Goal: Task Accomplishment & Management: Manage account settings

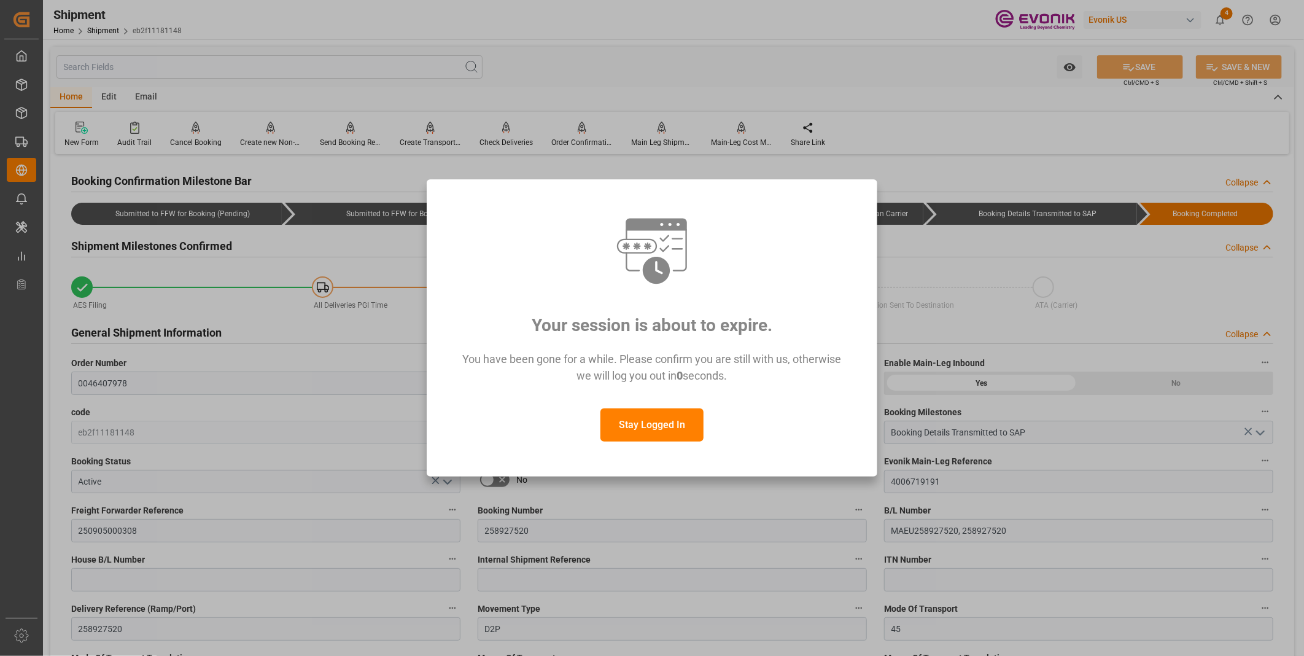
scroll to position [750, 0]
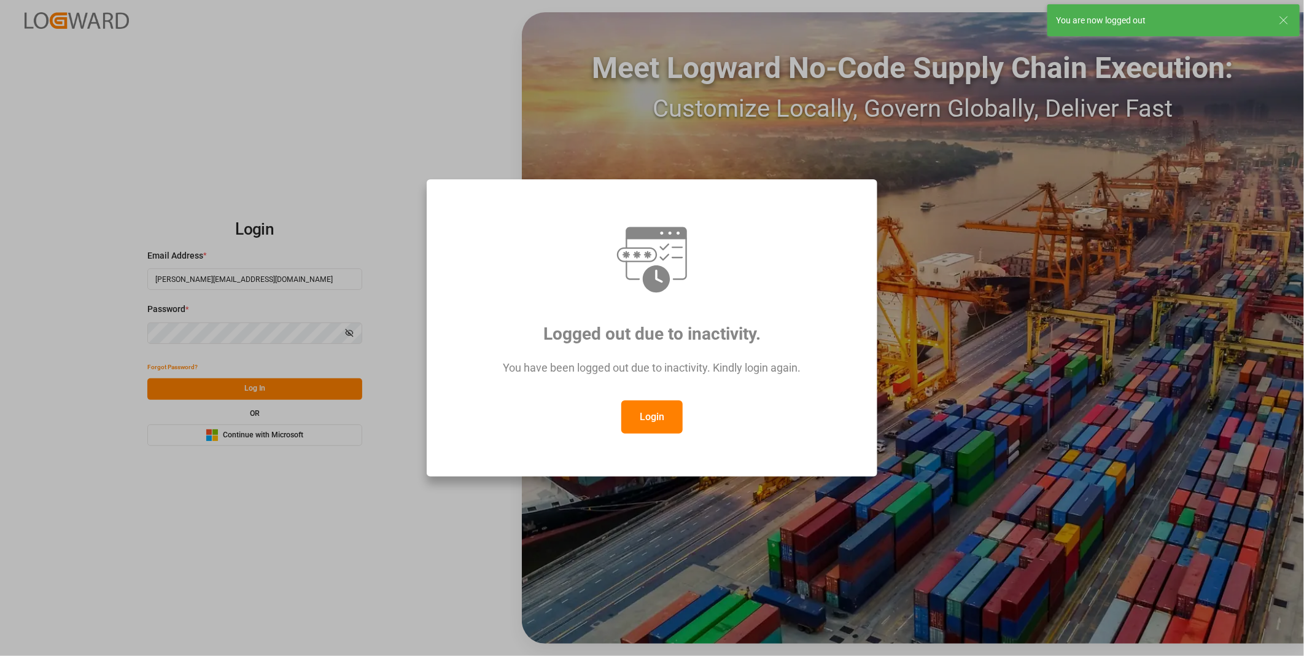
click at [656, 420] on button "Login" at bounding box center [651, 416] width 61 height 33
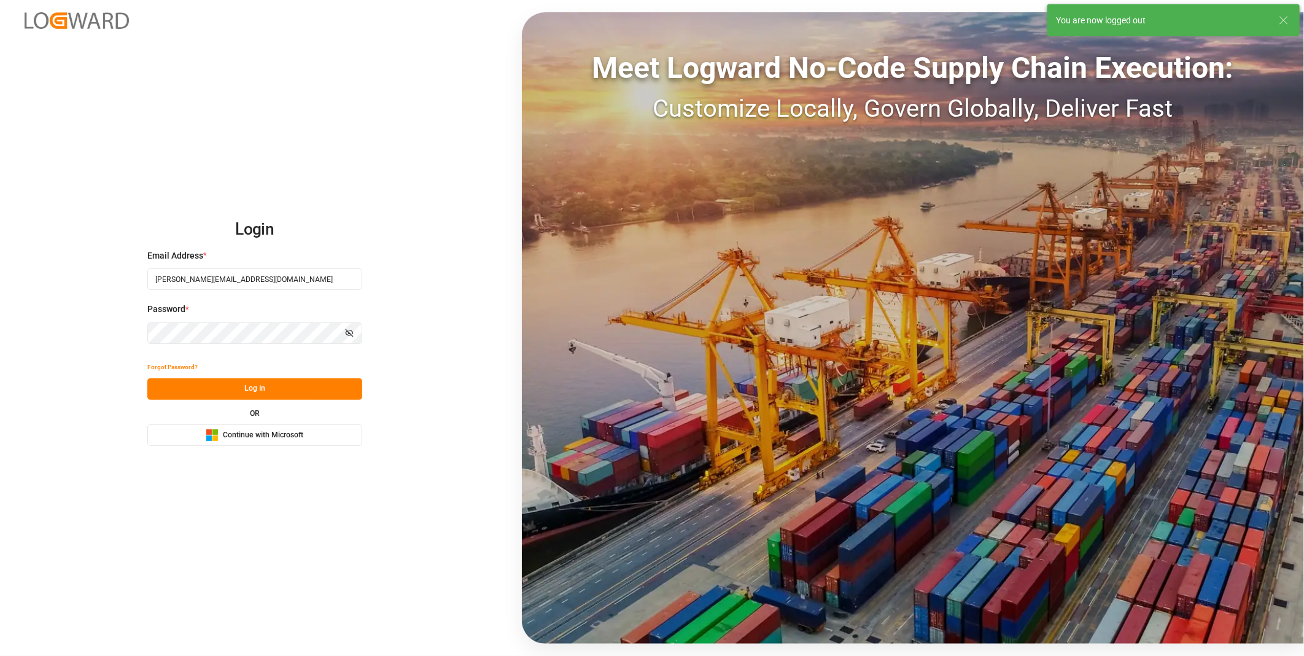
click at [221, 393] on button "Log In" at bounding box center [254, 388] width 215 height 21
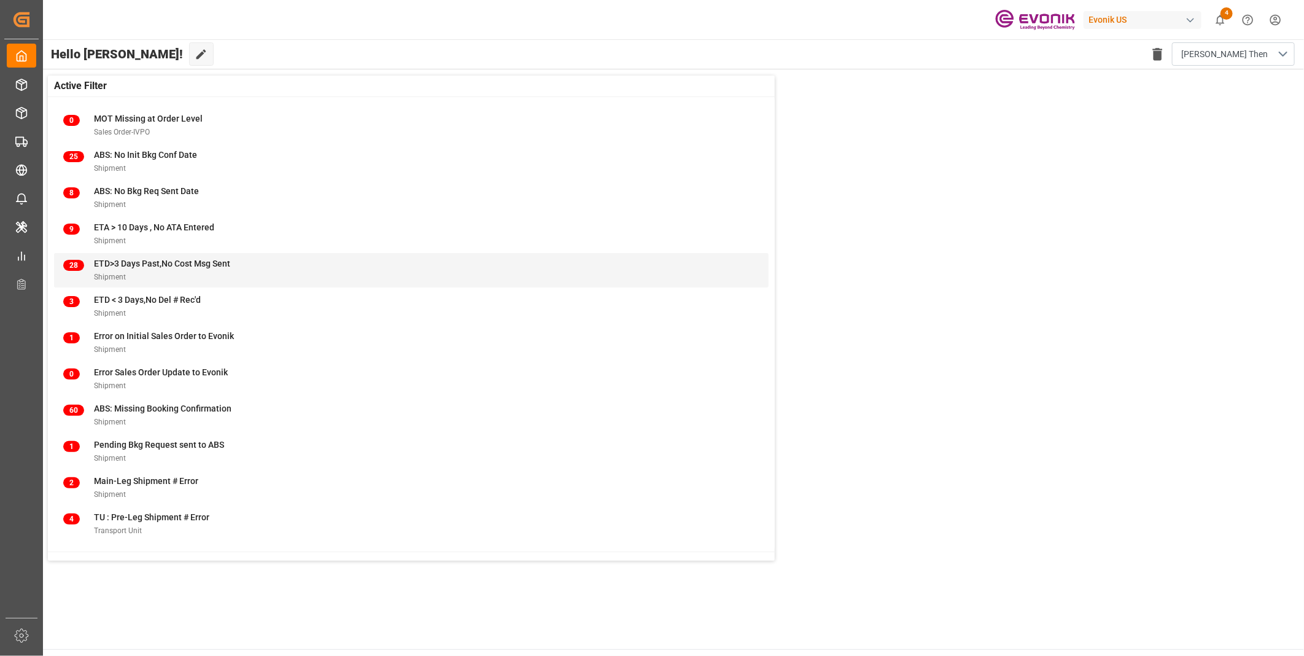
click at [432, 272] on div "28 ETD>3 Days Past,No Cost Msg Sent Shipment" at bounding box center [411, 270] width 696 height 26
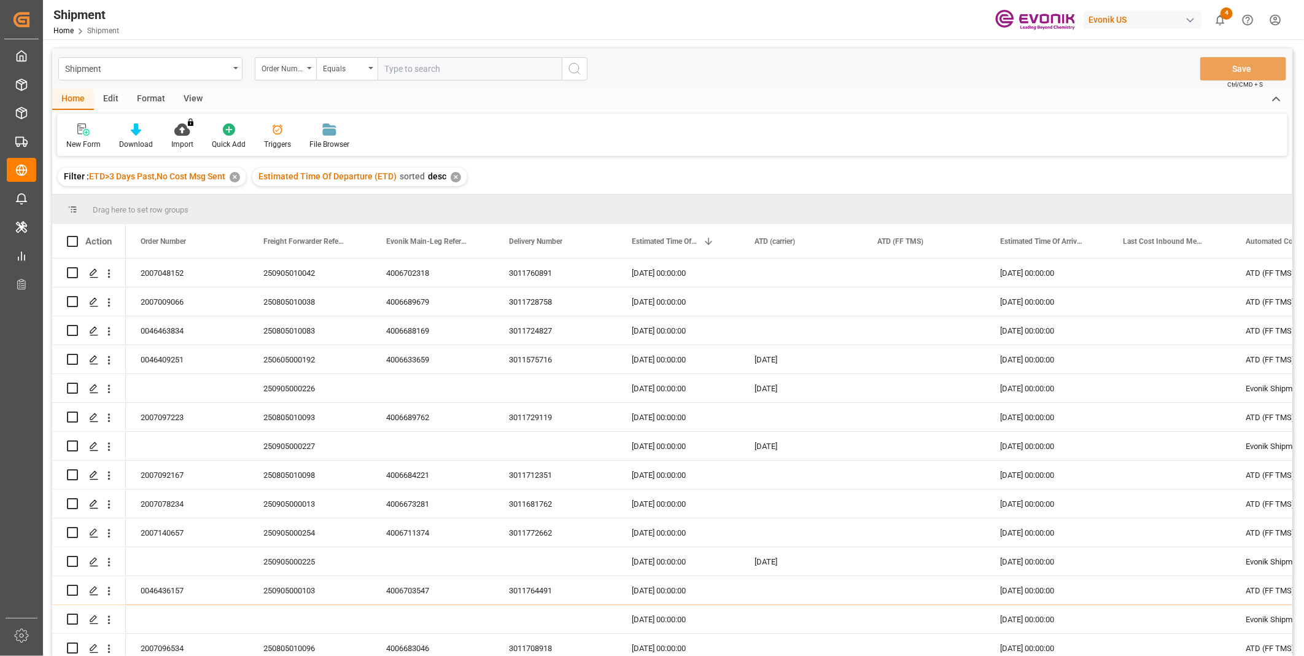
click at [408, 68] on input "text" at bounding box center [470, 68] width 184 height 23
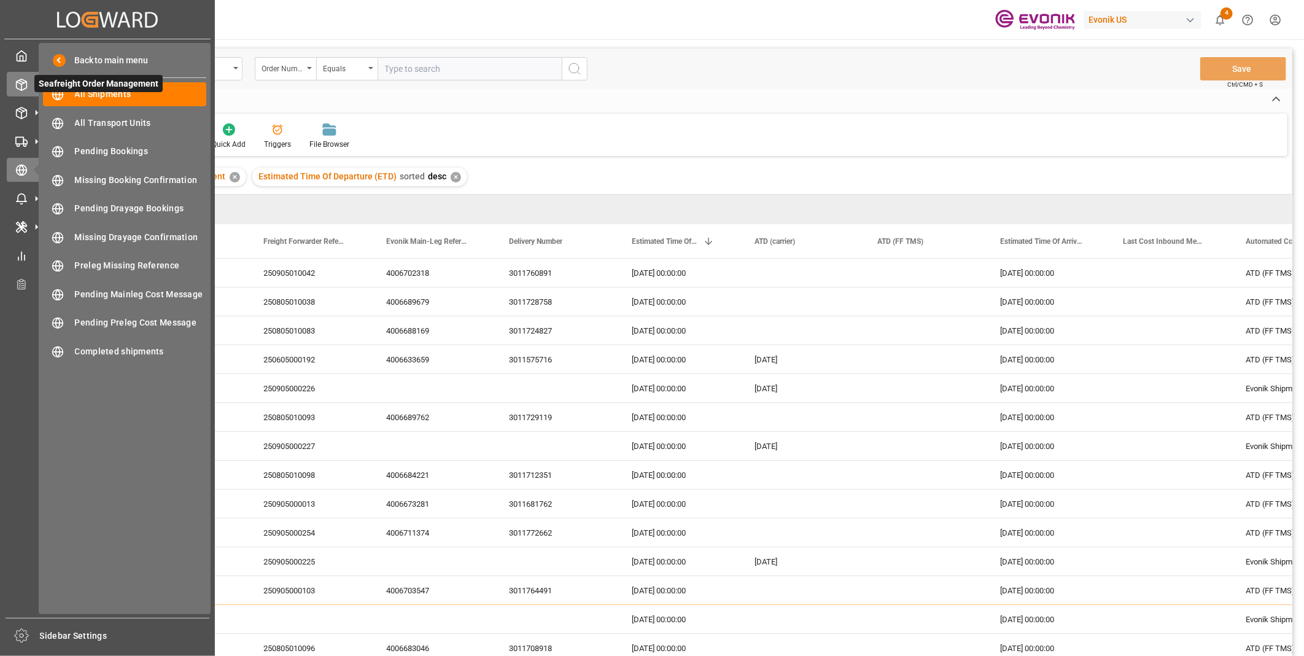
click at [10, 80] on div at bounding box center [17, 84] width 21 height 13
click at [21, 87] on line at bounding box center [21, 87] width 0 height 6
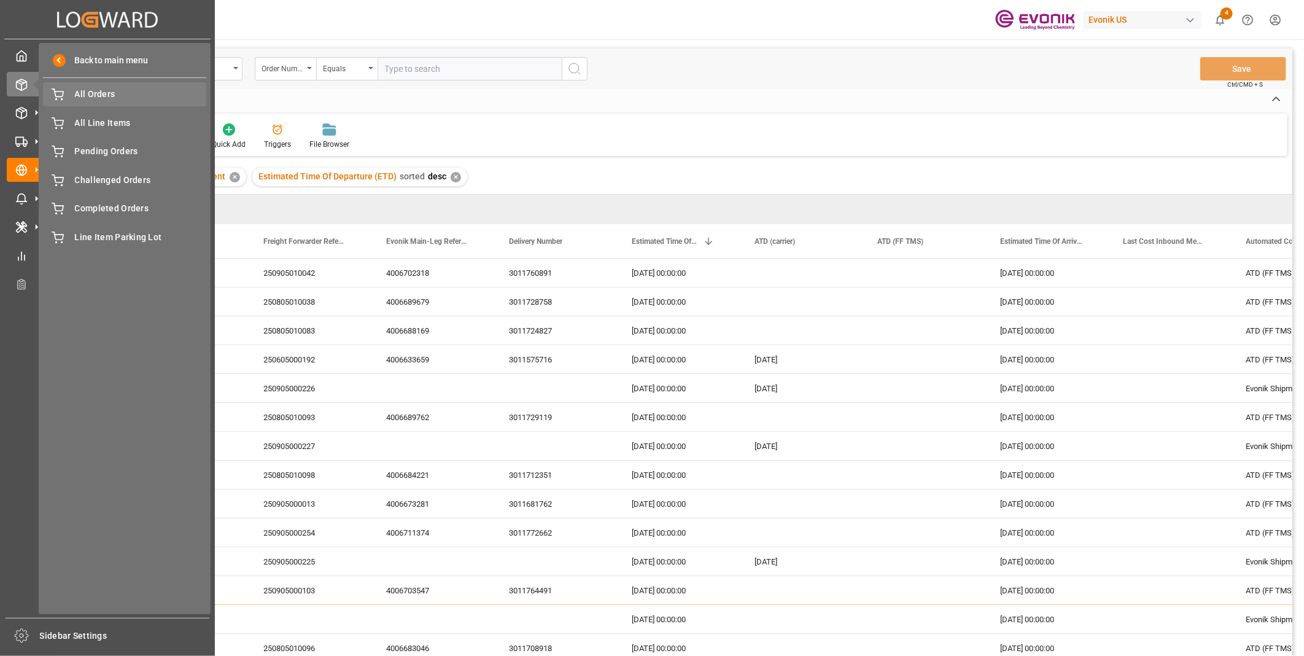
click at [95, 96] on span "All Orders" at bounding box center [141, 94] width 132 height 13
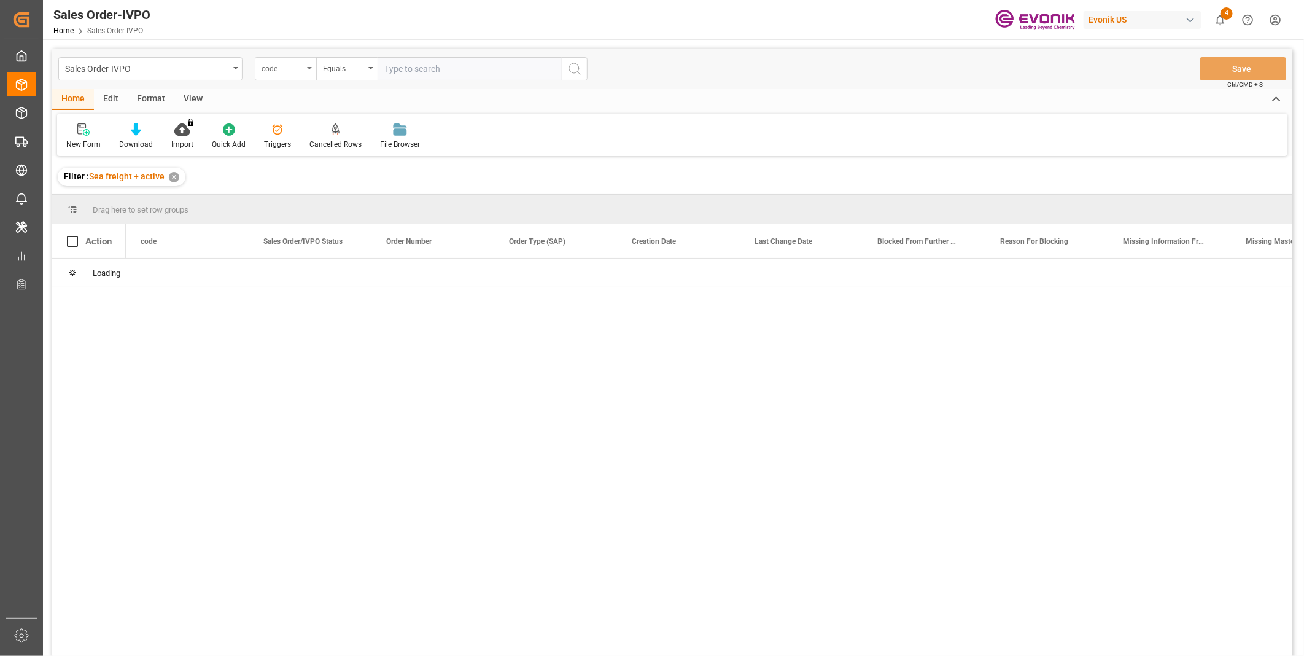
click at [295, 74] on div "code" at bounding box center [285, 68] width 61 height 23
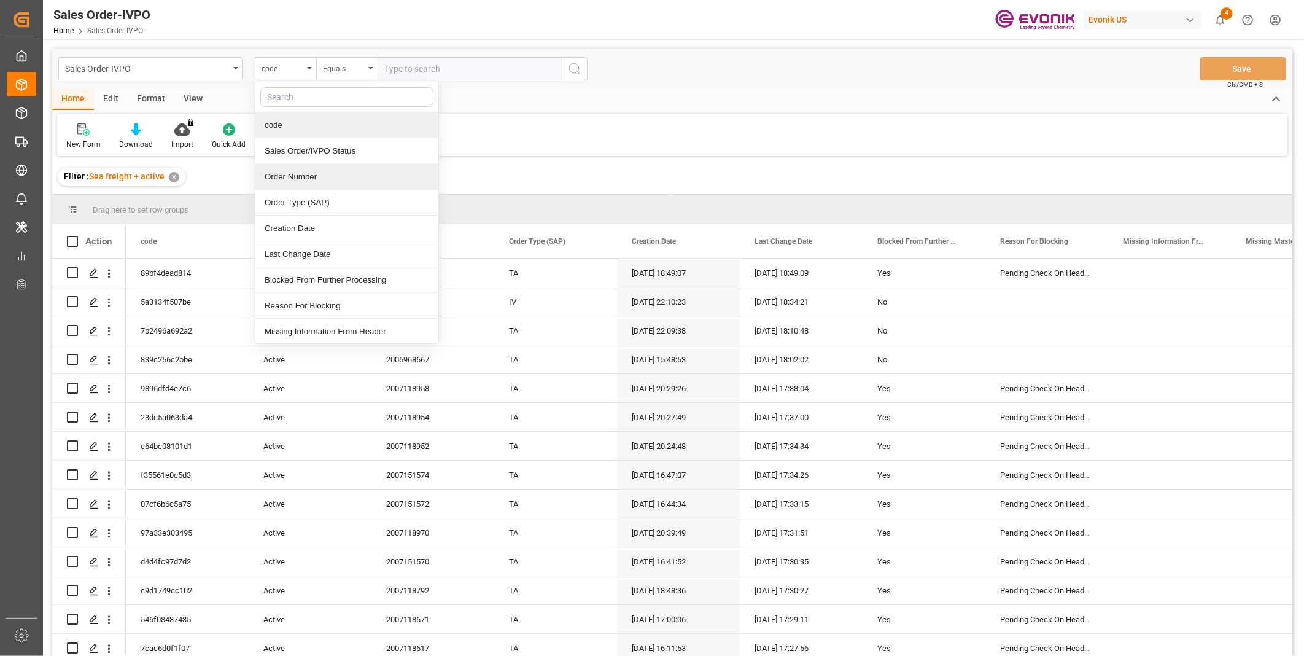
click at [290, 172] on div "Order Number" at bounding box center [346, 177] width 183 height 26
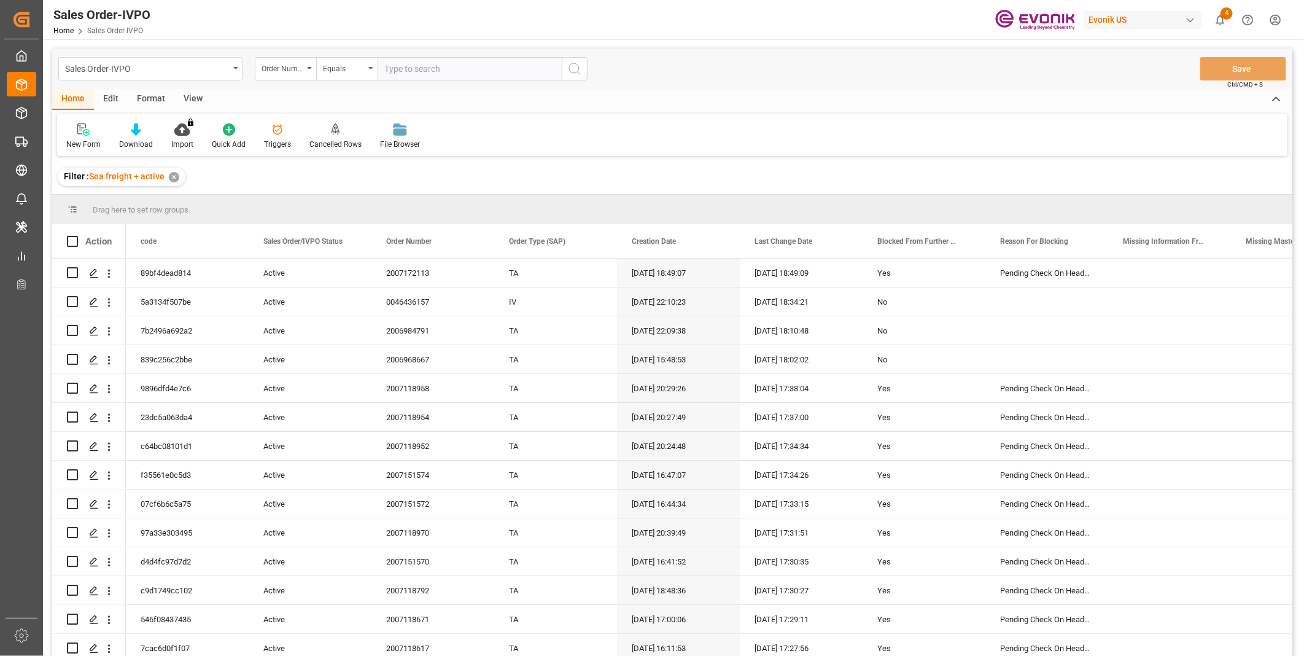
click at [413, 71] on input "text" at bounding box center [470, 68] width 184 height 23
paste input "0046407978"
type input "0046407978"
click at [571, 65] on icon "search button" at bounding box center [574, 68] width 15 height 15
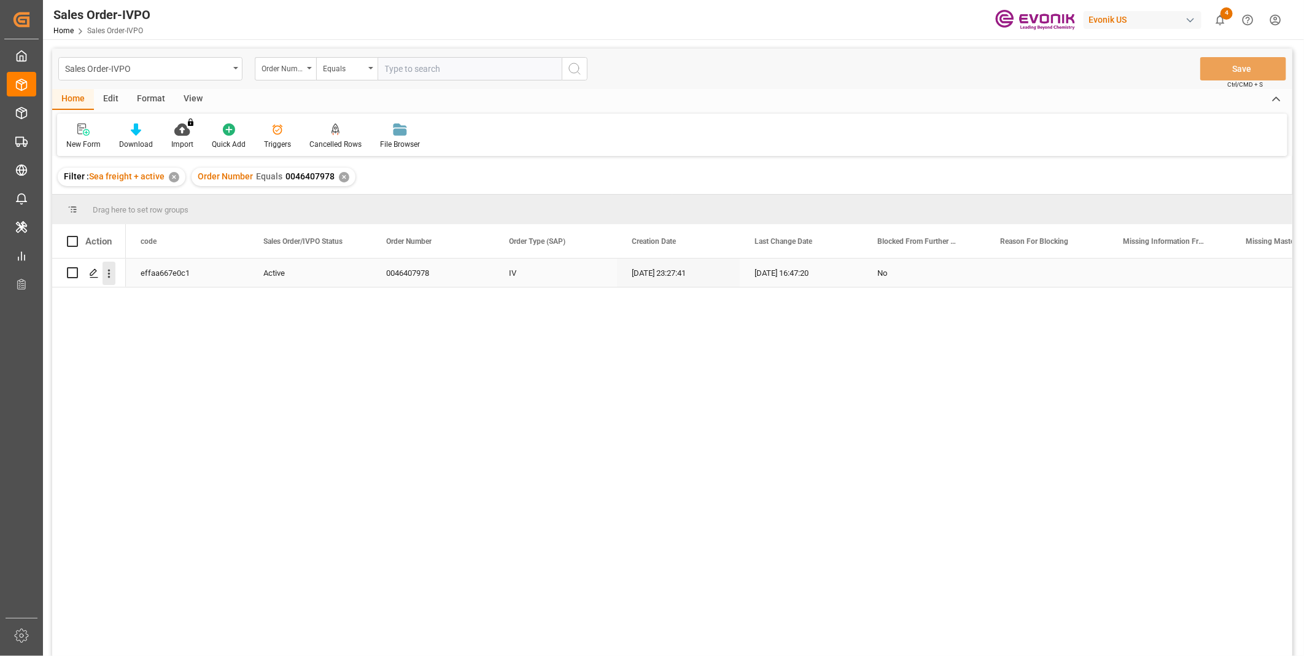
click at [112, 273] on icon "open menu" at bounding box center [109, 273] width 13 height 13
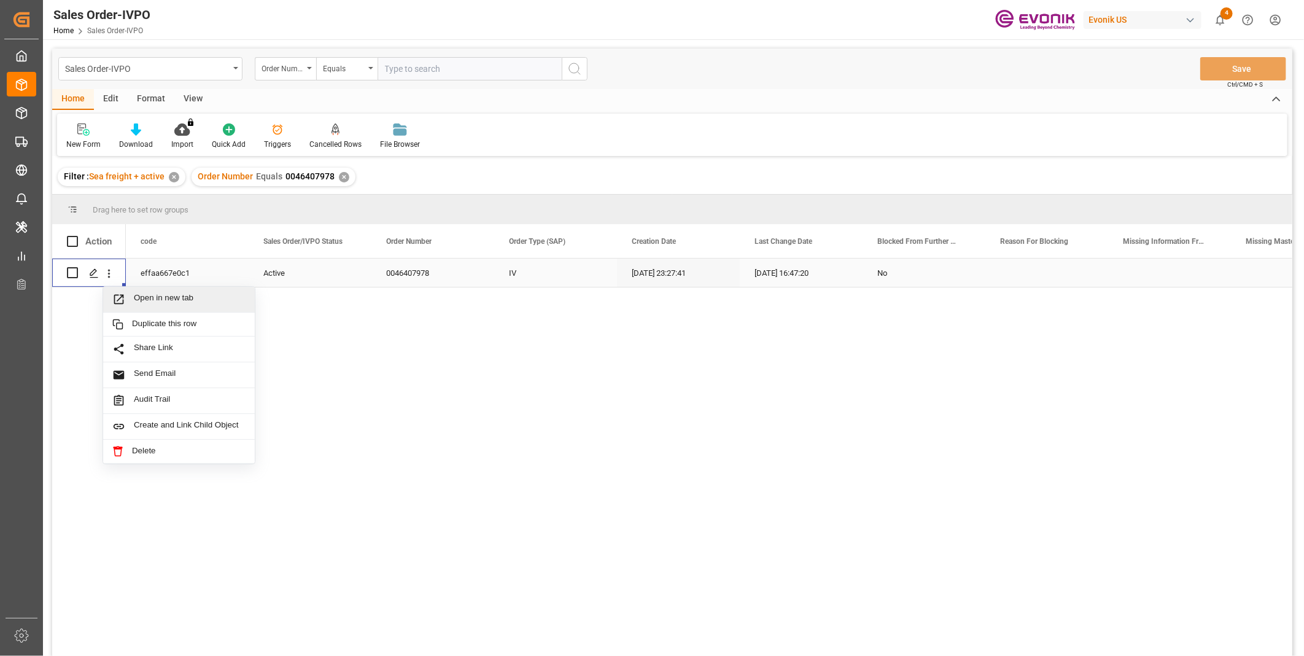
click at [145, 290] on div "Open in new tab" at bounding box center [179, 300] width 152 height 26
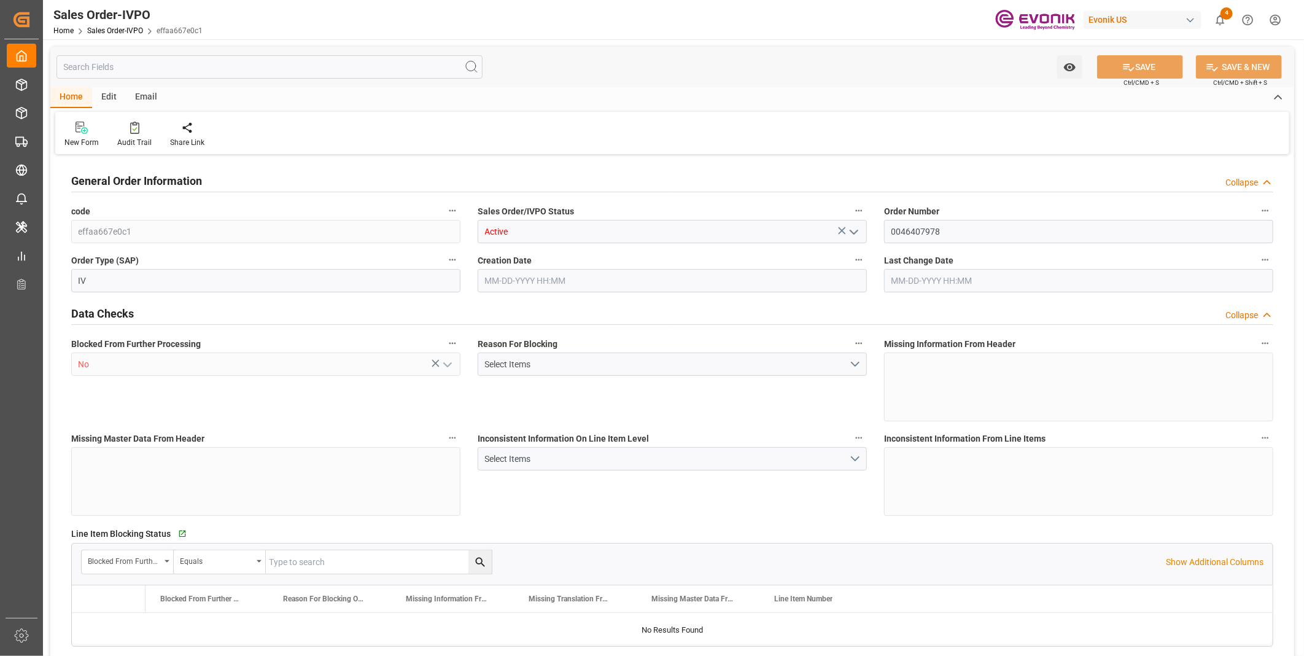
type input "BEANR"
type input "0"
type input "1"
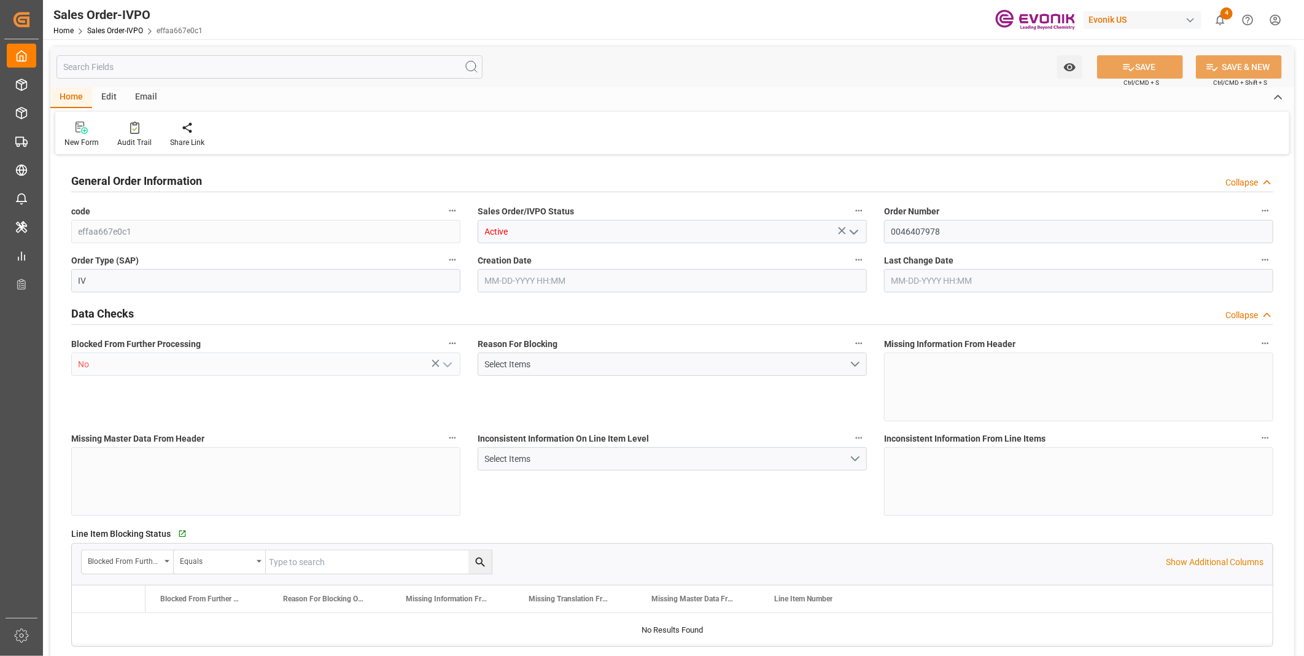
type input "14168"
type input "42.456"
type input "19000"
type input "60"
type input "08-28-2025 23:27"
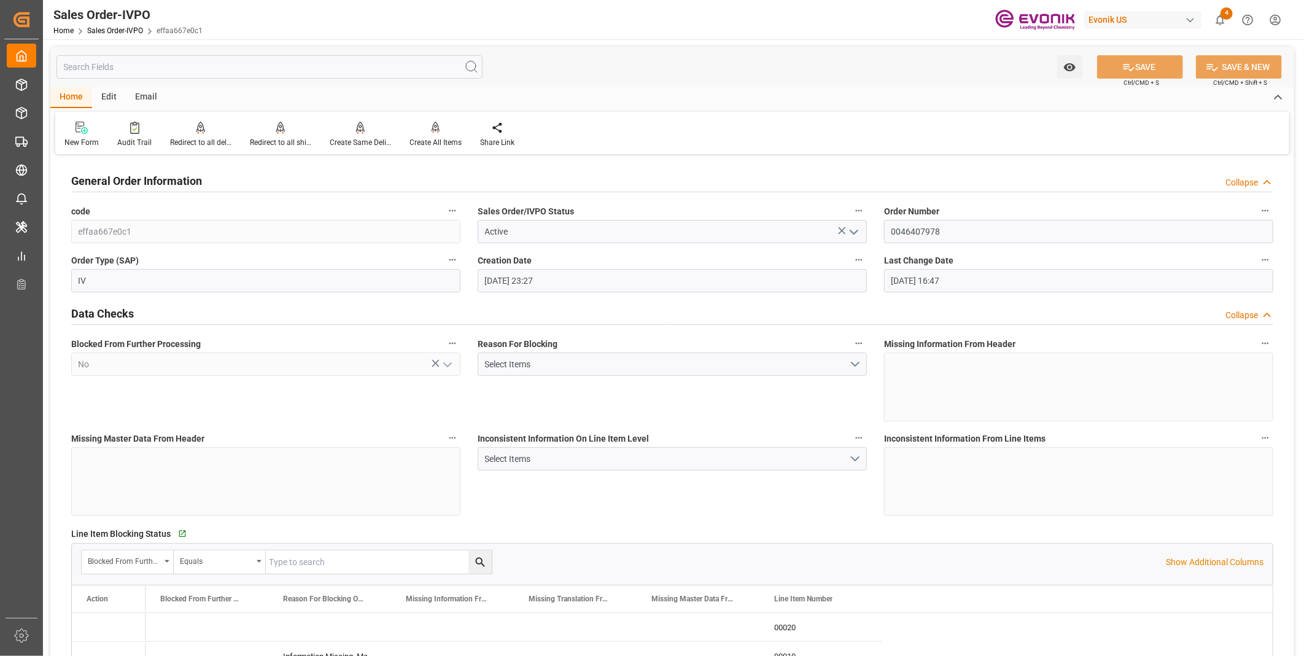
type input "[DATE] 16:47"
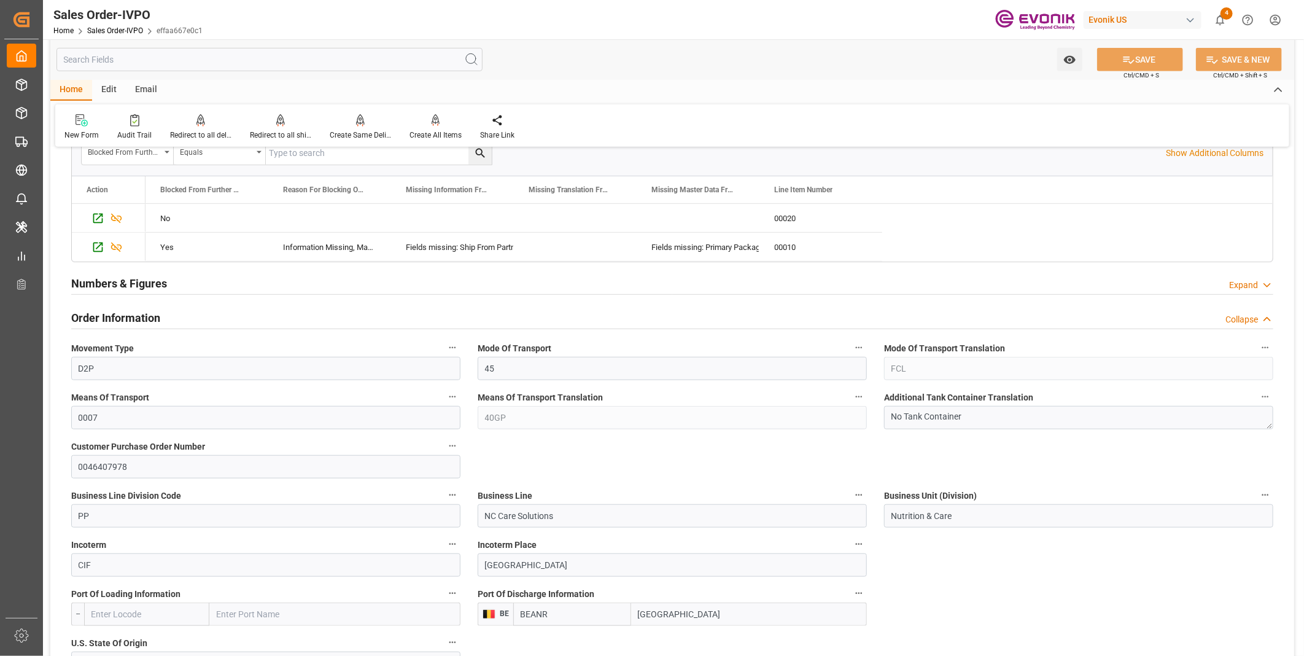
scroll to position [204, 0]
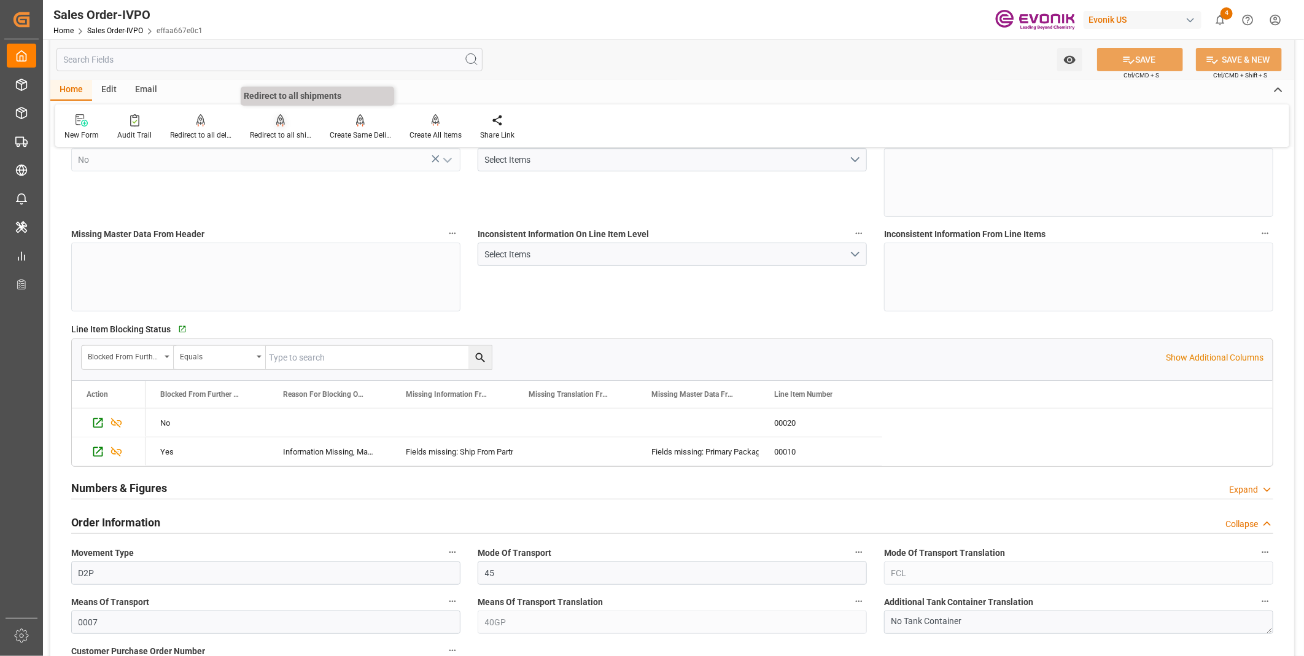
click at [270, 123] on div at bounding box center [280, 120] width 61 height 13
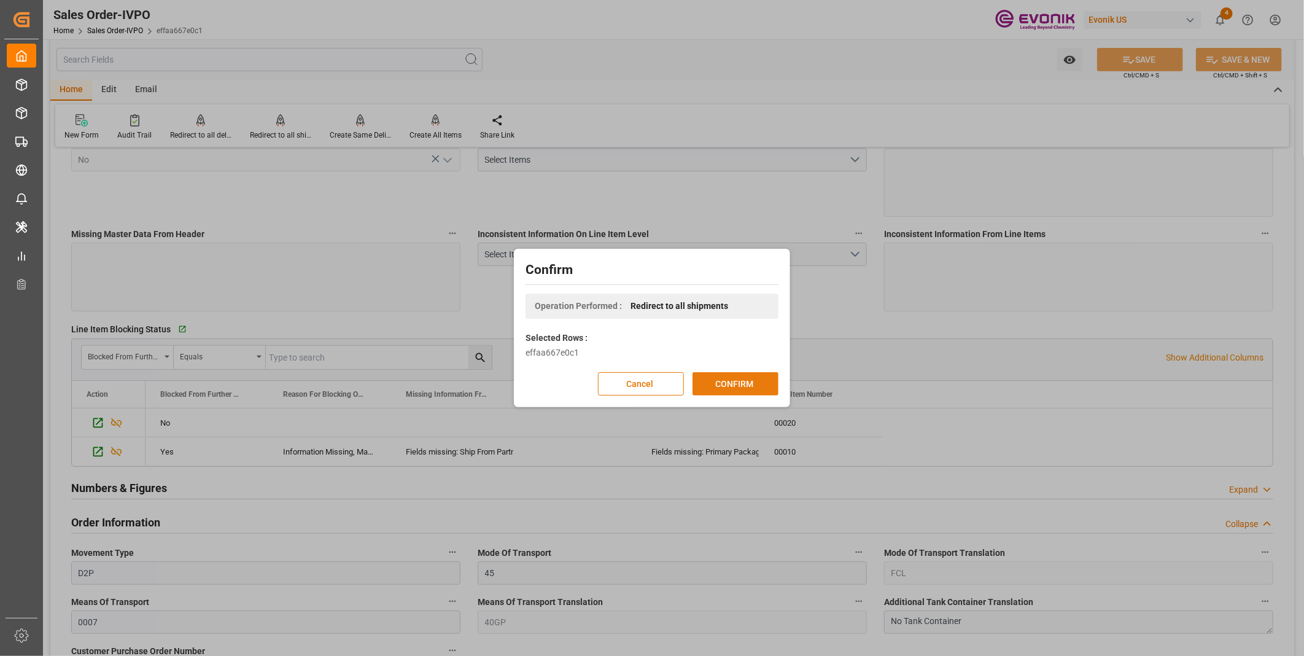
click at [714, 382] on button "CONFIRM" at bounding box center [735, 383] width 86 height 23
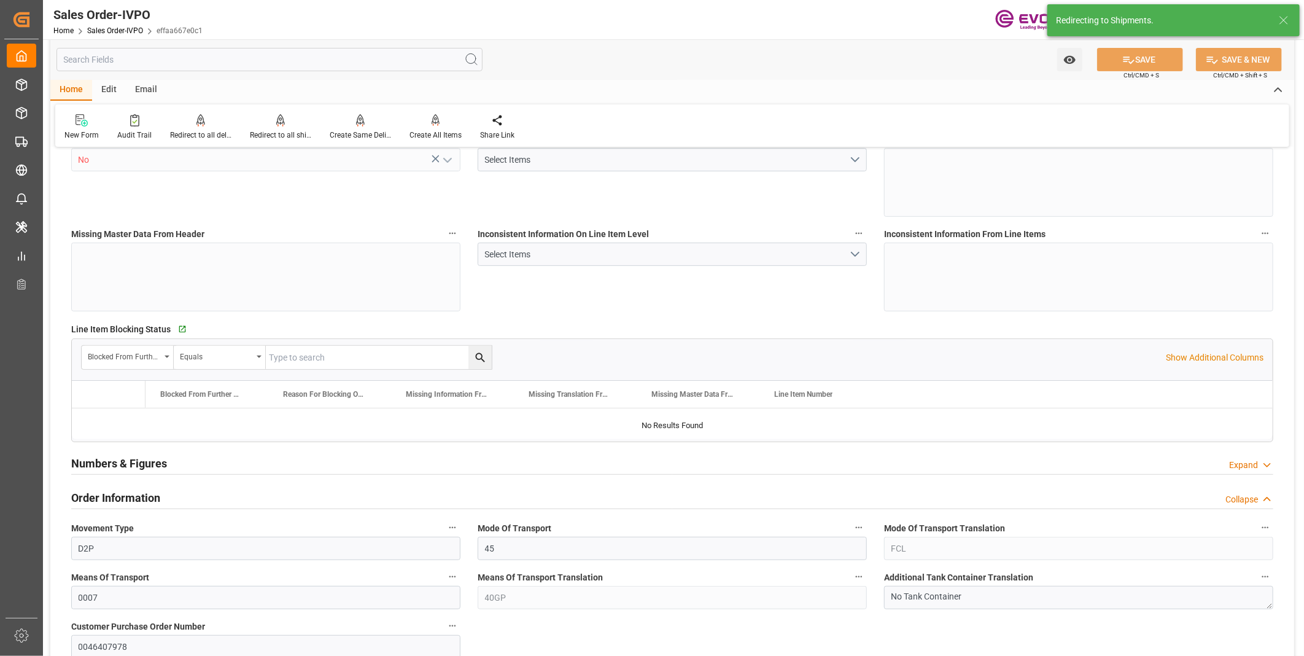
type input "BEANR"
type input "0"
type input "1"
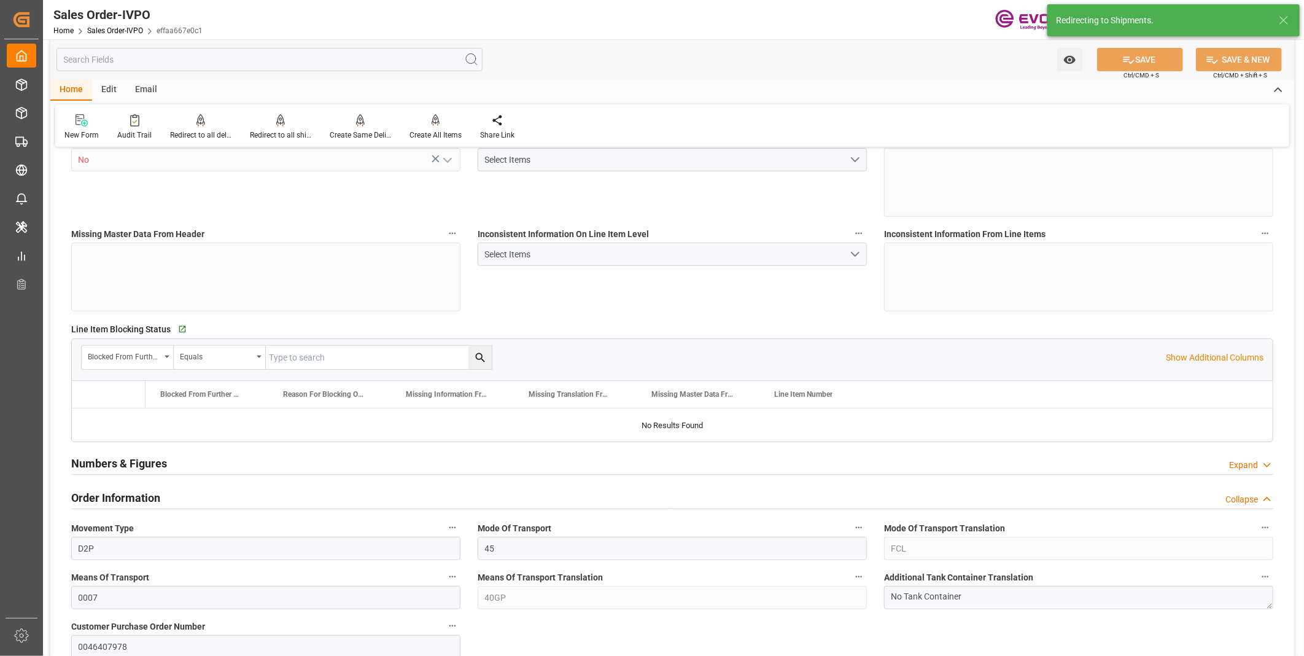
type input "14168"
type input "42.456"
type input "19000"
type input "60"
type input "08-28-2025 23:27"
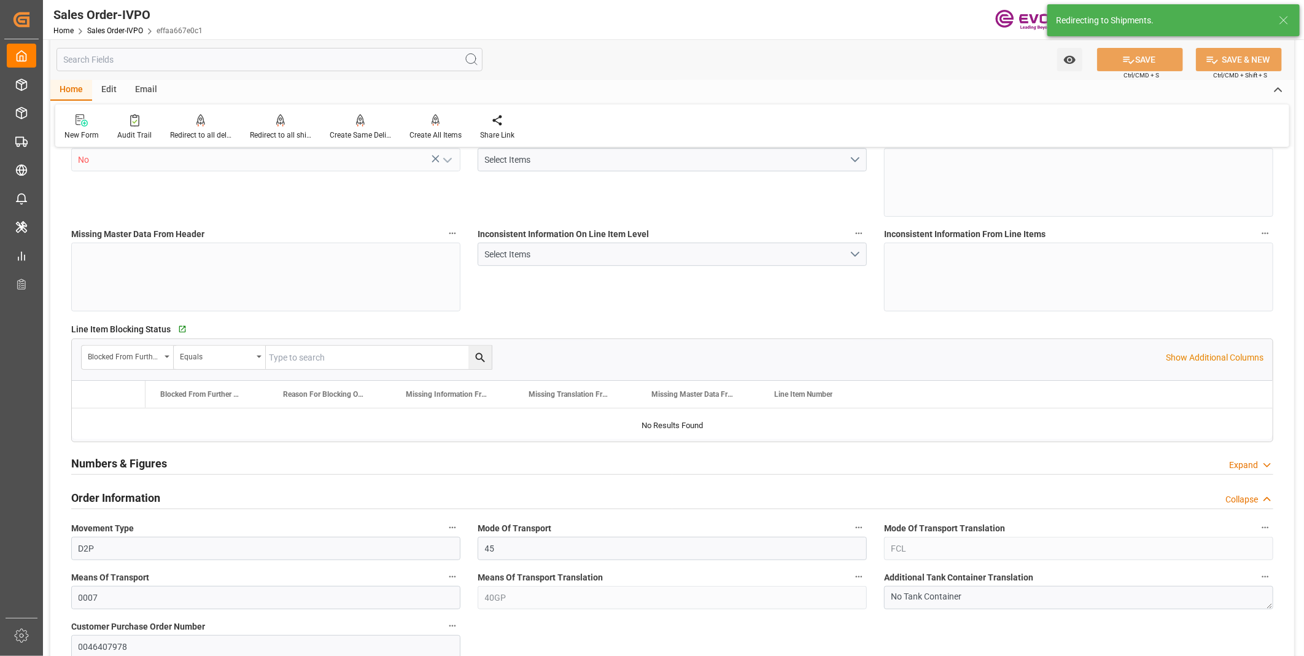
type input "[DATE] 16:47"
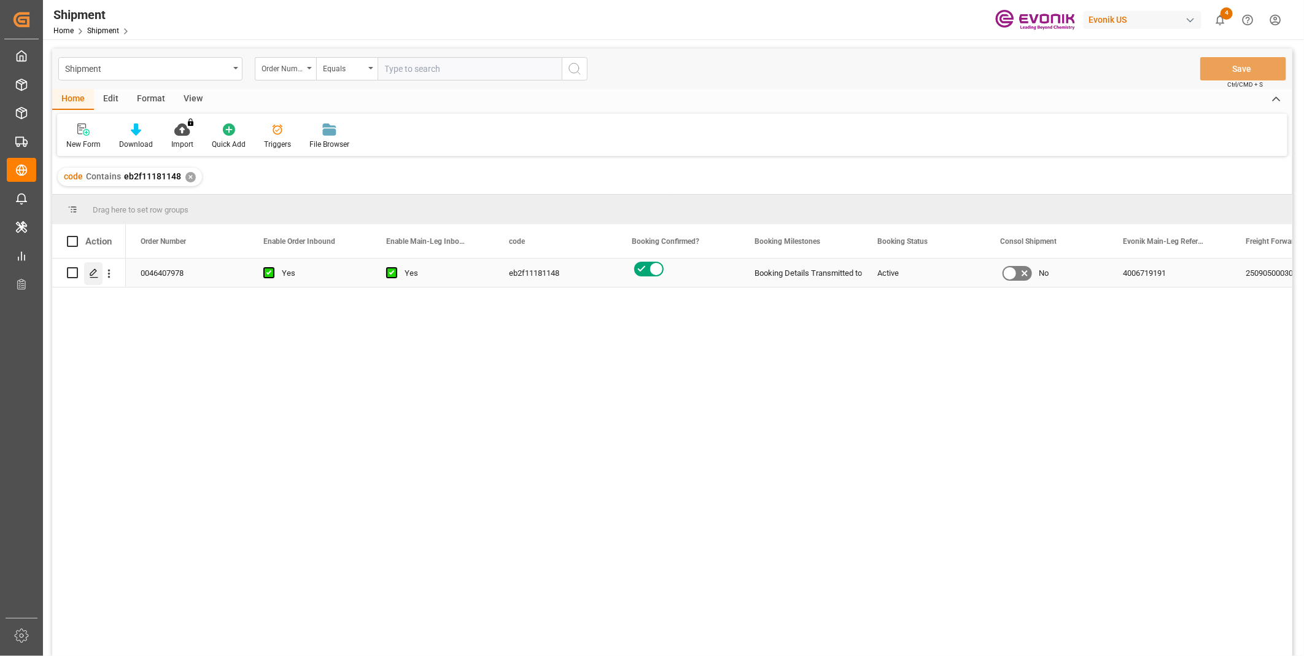
click at [92, 268] on icon "Press SPACE to select this row." at bounding box center [94, 273] width 10 height 10
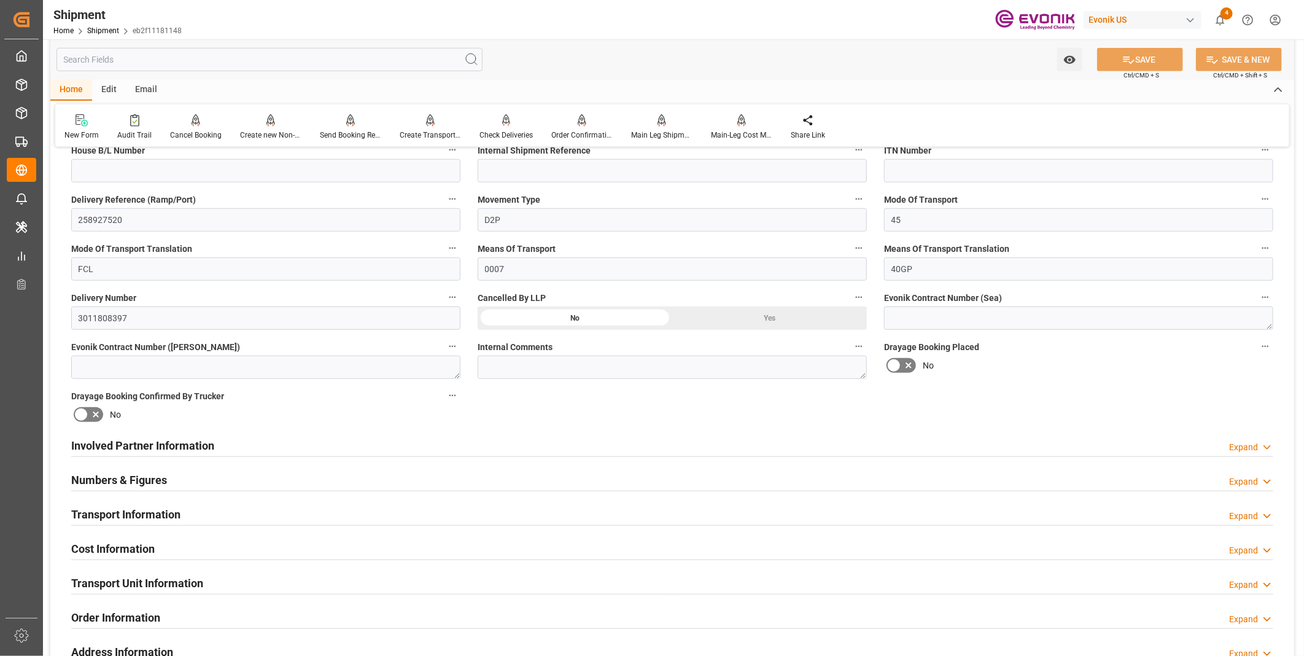
scroll to position [614, 0]
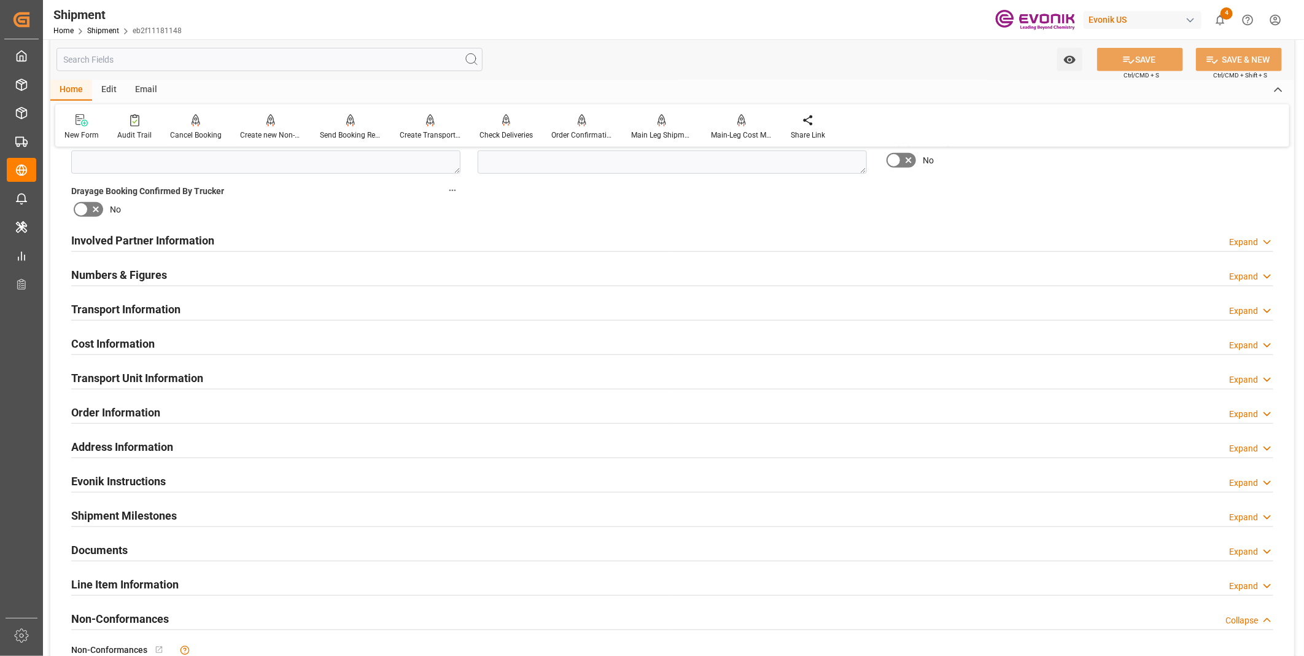
click at [125, 320] on div at bounding box center [672, 320] width 1202 height 1
click at [130, 381] on h2 "Transport Unit Information" at bounding box center [137, 378] width 132 height 17
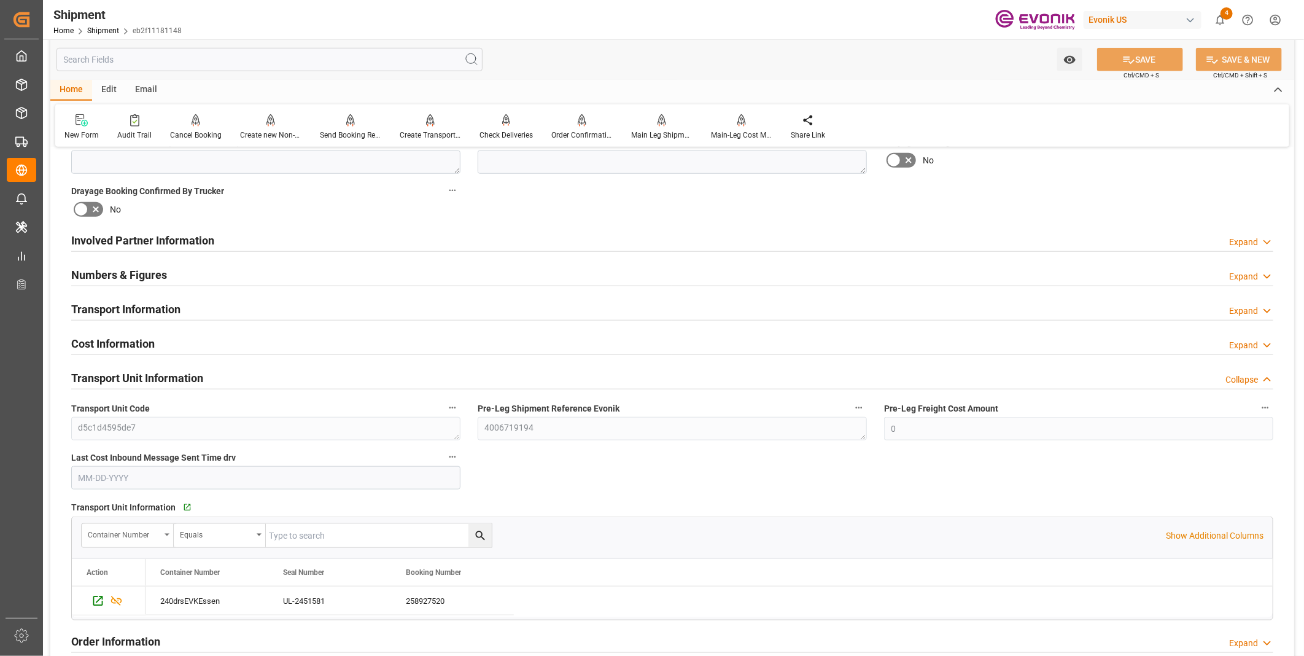
scroll to position [682, 0]
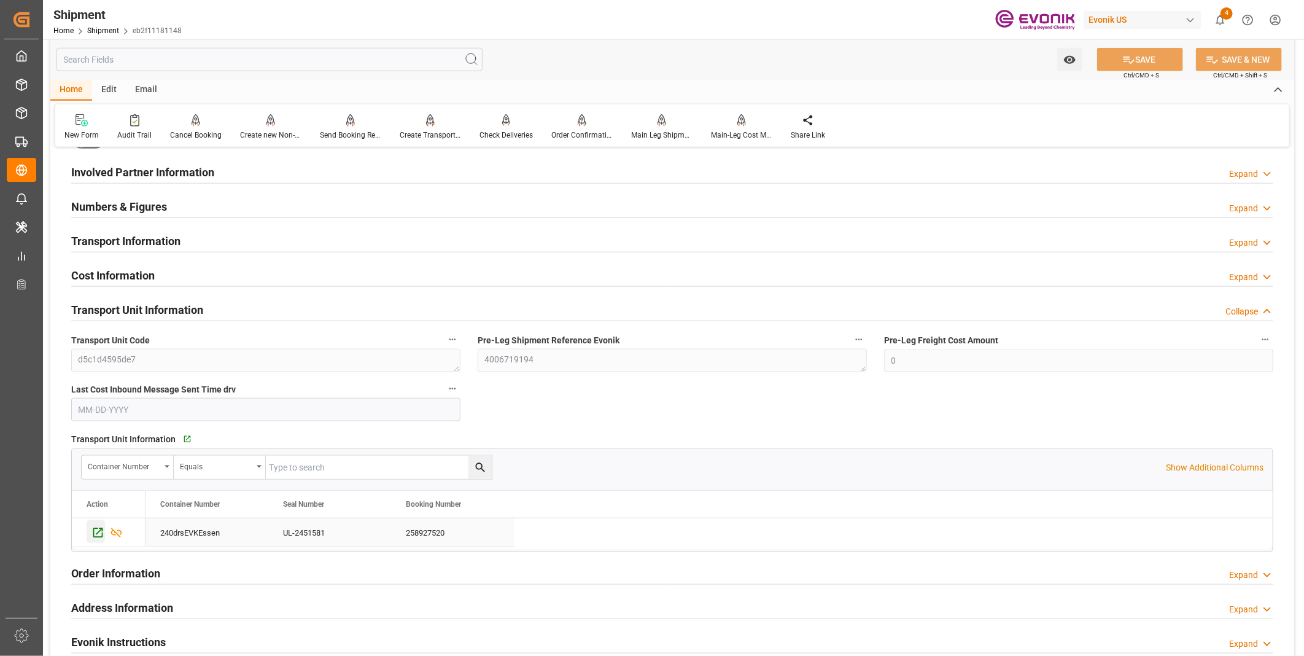
click at [93, 530] on icon "Press SPACE to select this row." at bounding box center [97, 532] width 13 height 13
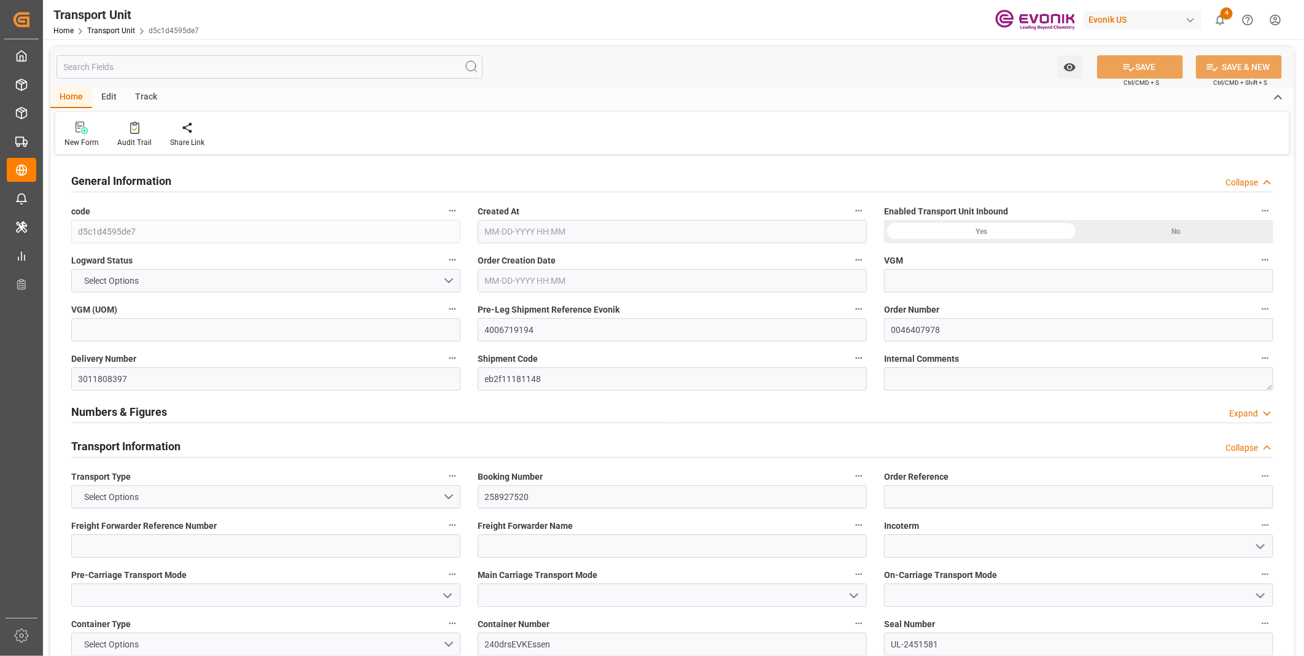
type input "0"
type input "Maersk"
type input "Maersk Line AS"
type input "USEWR"
type input "BEANR"
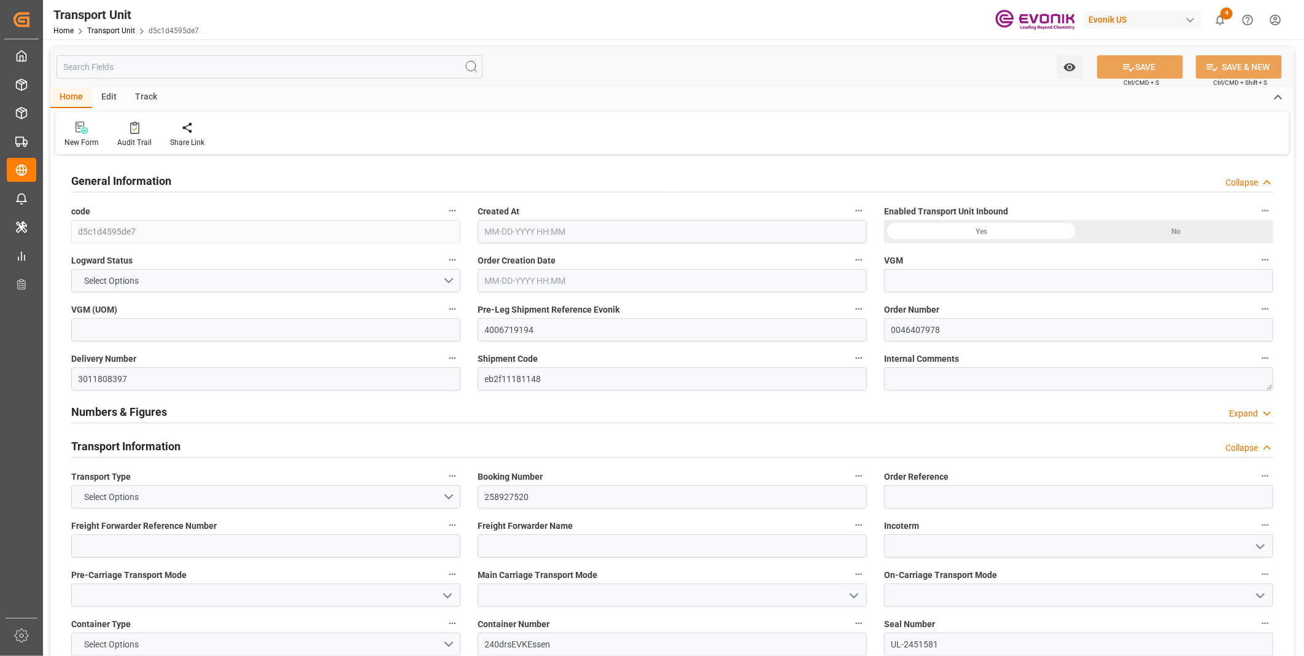
type input "9430363"
type input "BEANR"
type input "14168"
type input "[DATE] 07:39"
type input "[DATE]"
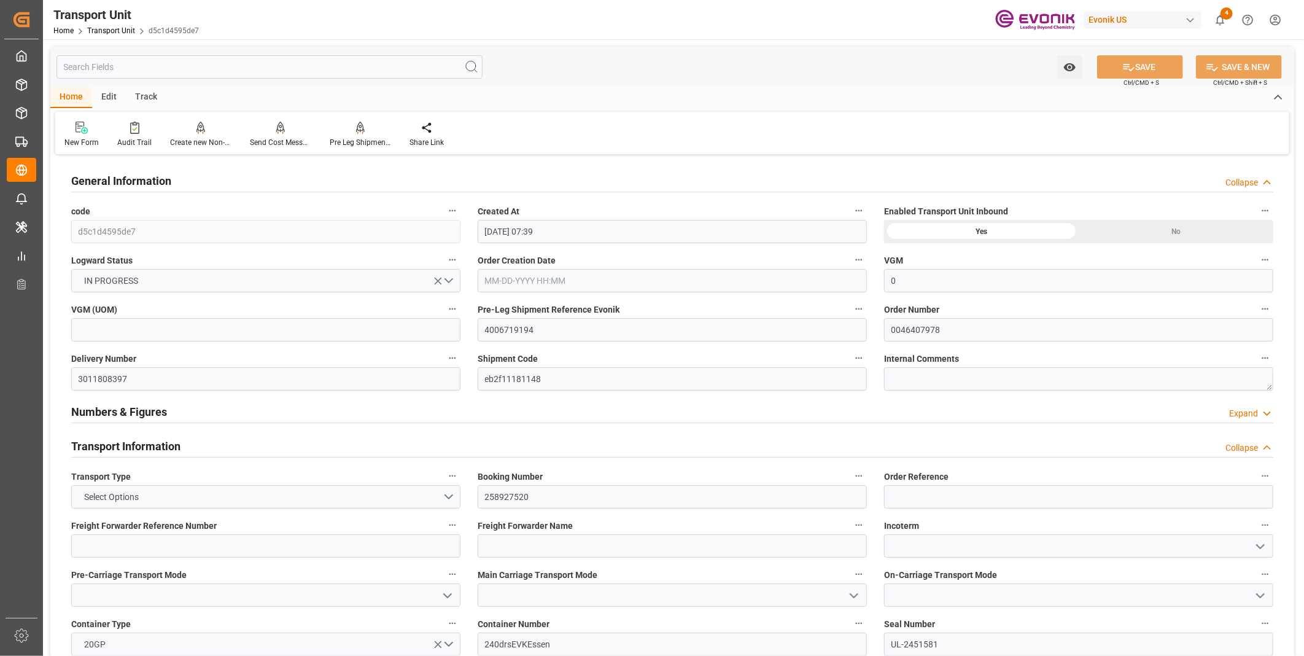
type input "[DATE] 00:00"
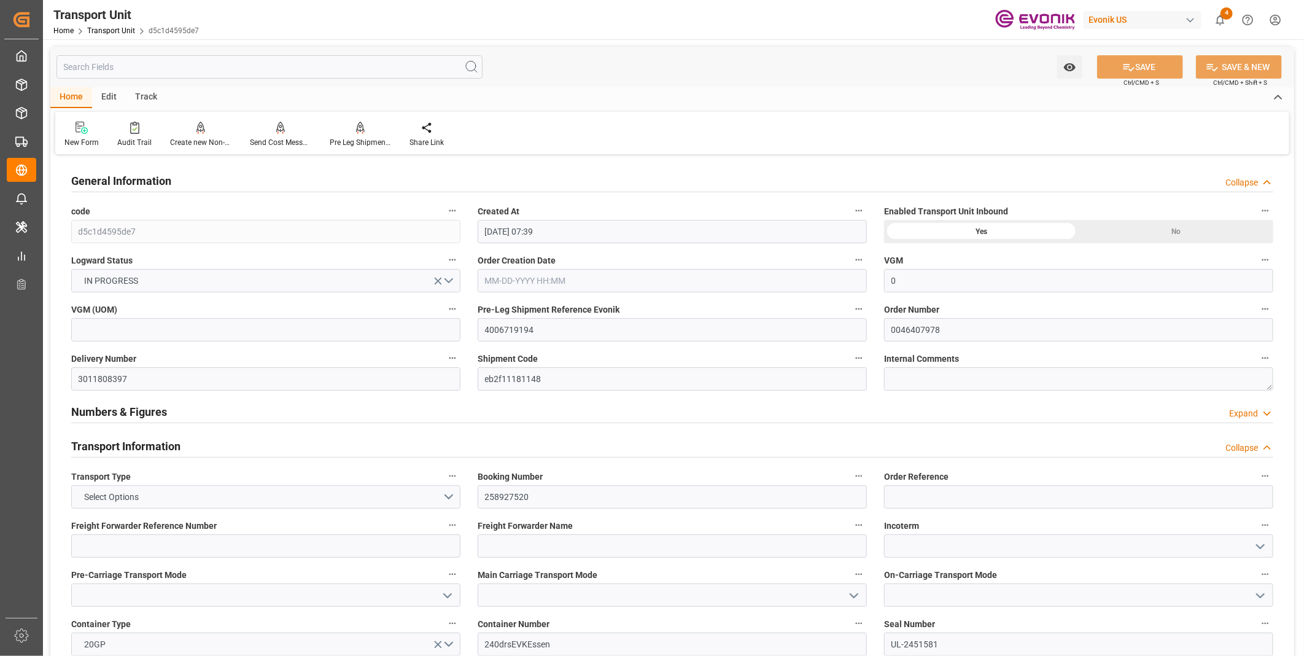
type input "10-16-2025 19:00"
type input "10-28-2025 02:00"
type input "10-29-2025 06:00"
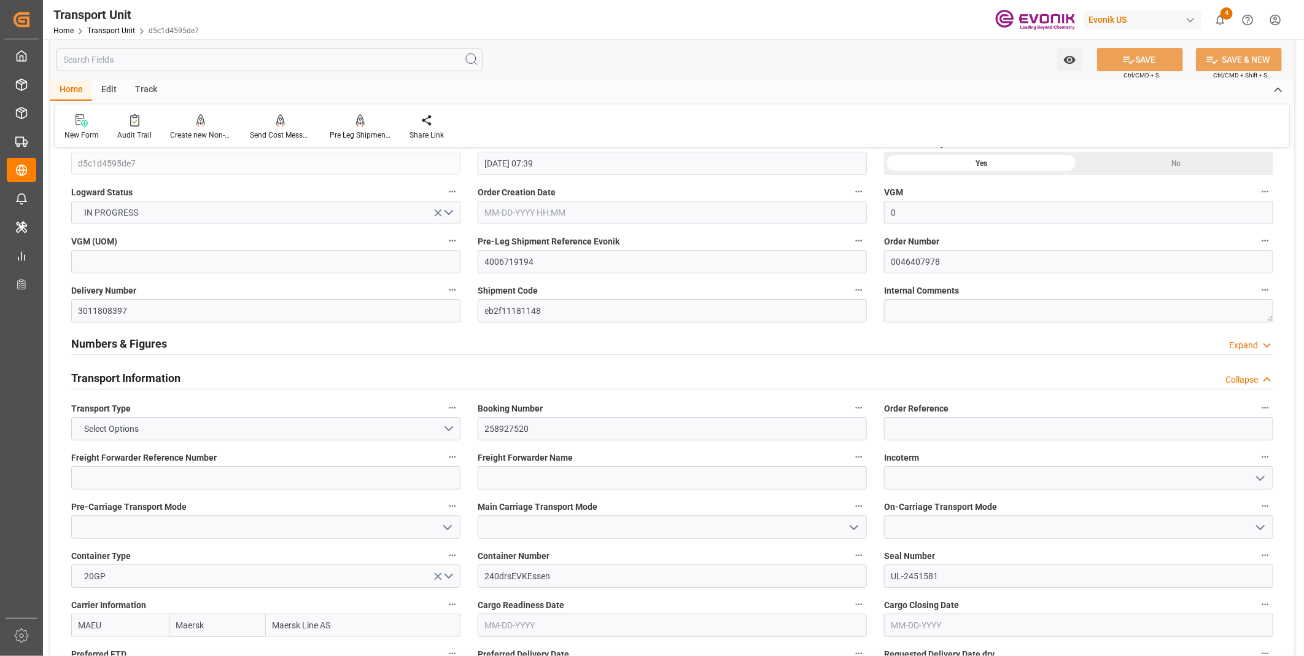
scroll to position [136, 0]
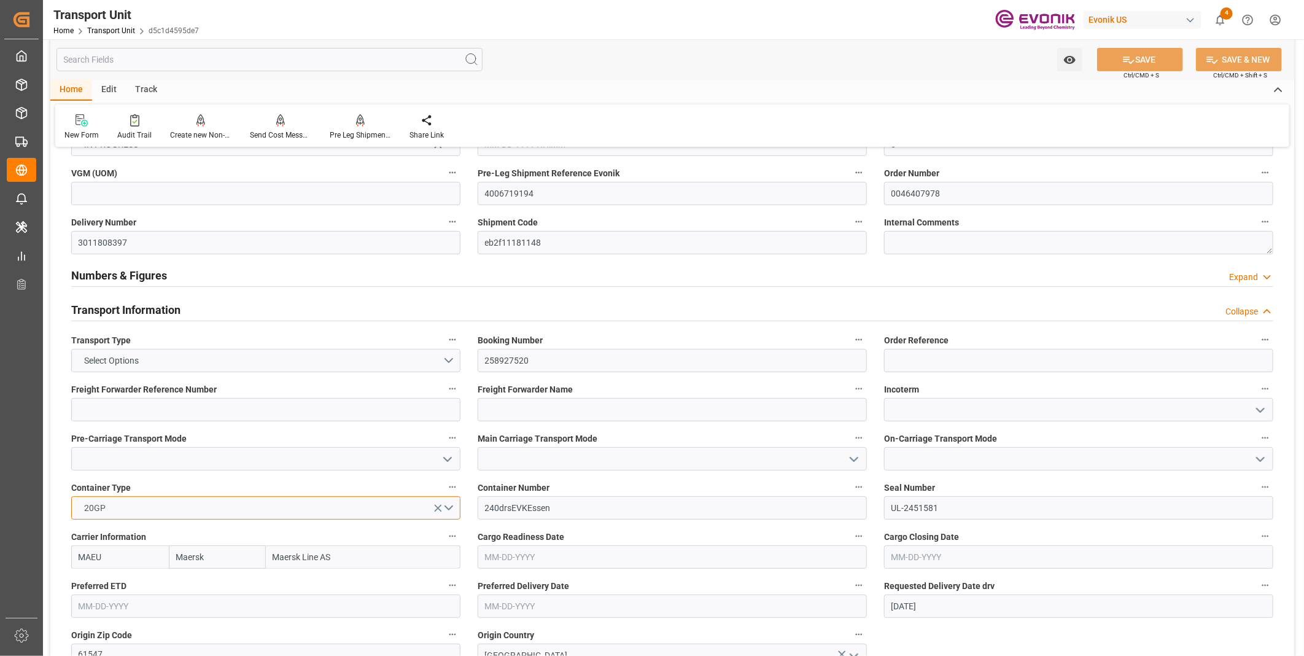
click at [446, 508] on button "20GP" at bounding box center [265, 507] width 389 height 23
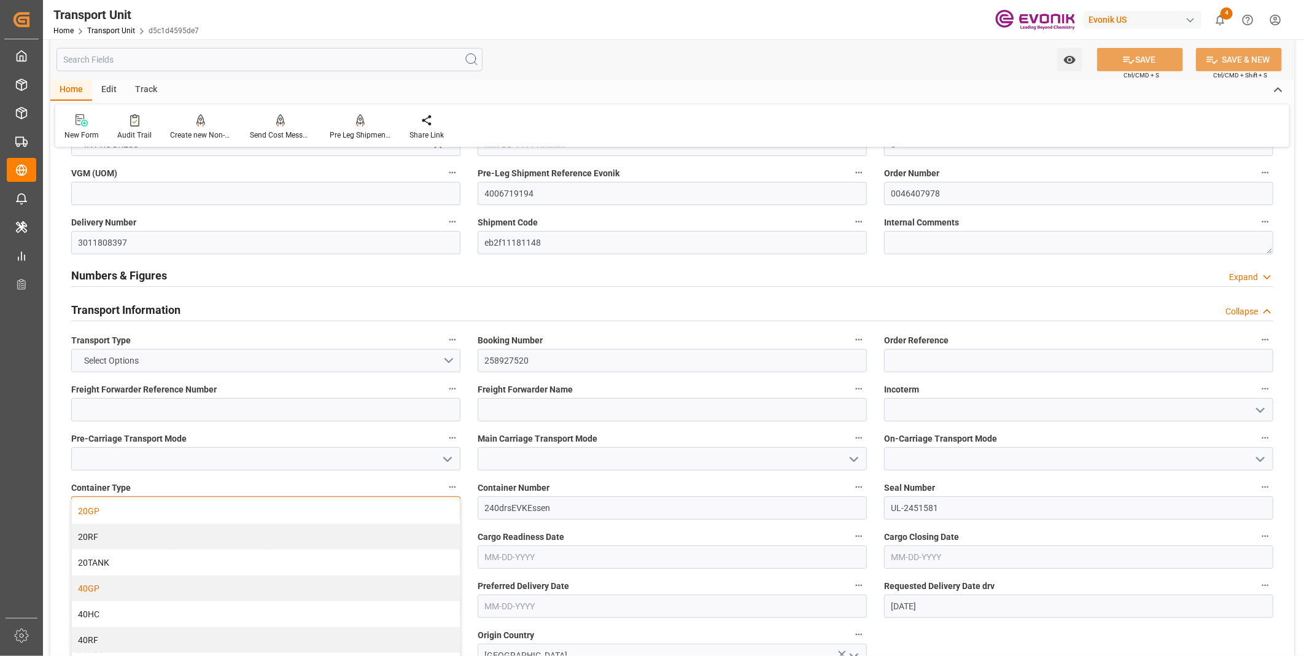
click at [241, 588] on div "40GP" at bounding box center [266, 588] width 388 height 26
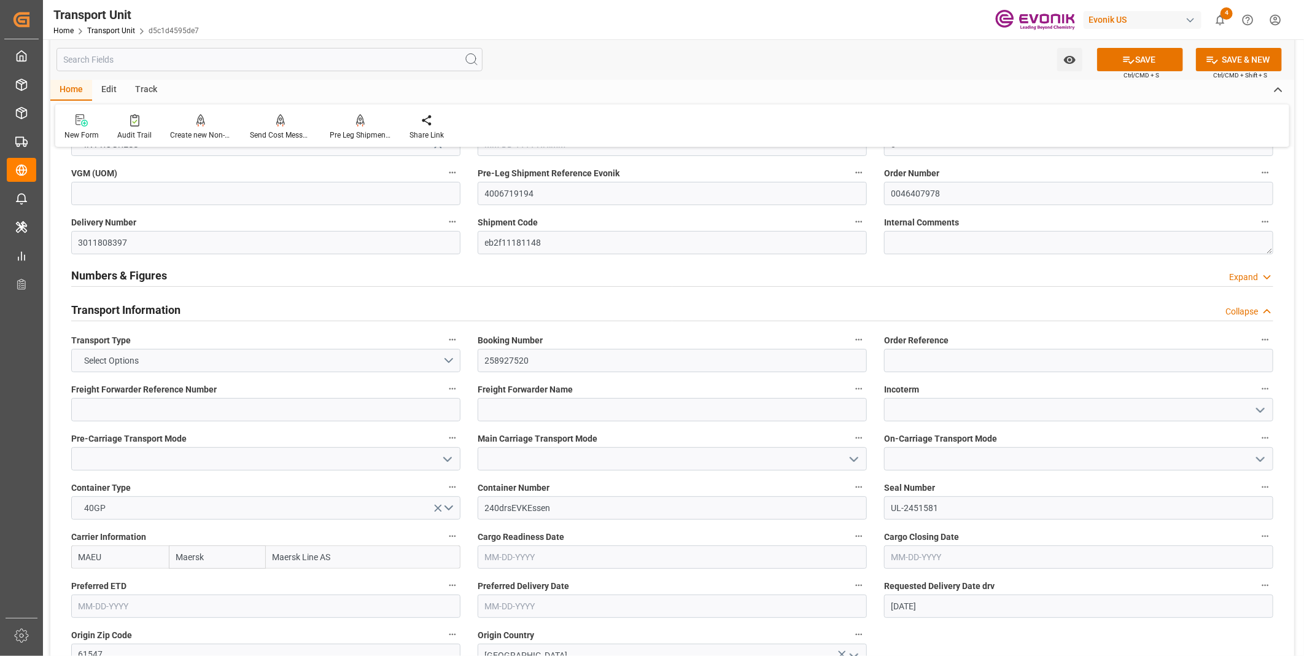
click at [1139, 57] on button "SAVE" at bounding box center [1140, 59] width 86 height 23
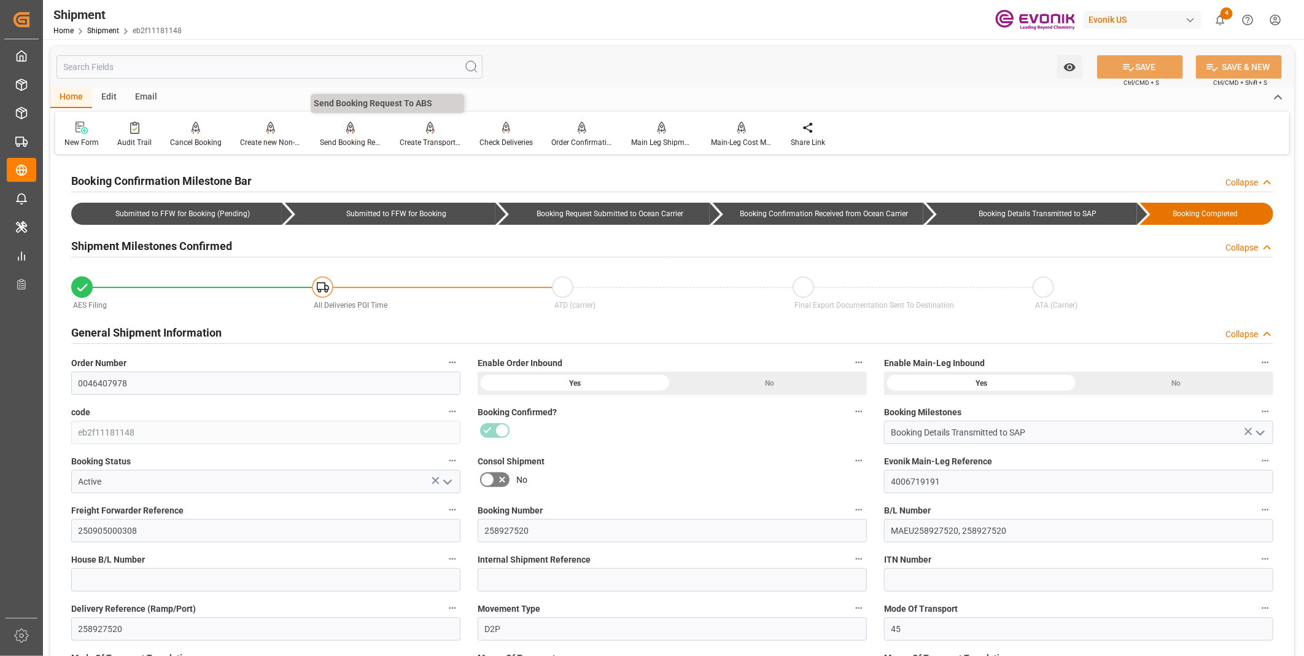
click at [343, 141] on div "Send Booking Request To ABS" at bounding box center [350, 142] width 61 height 11
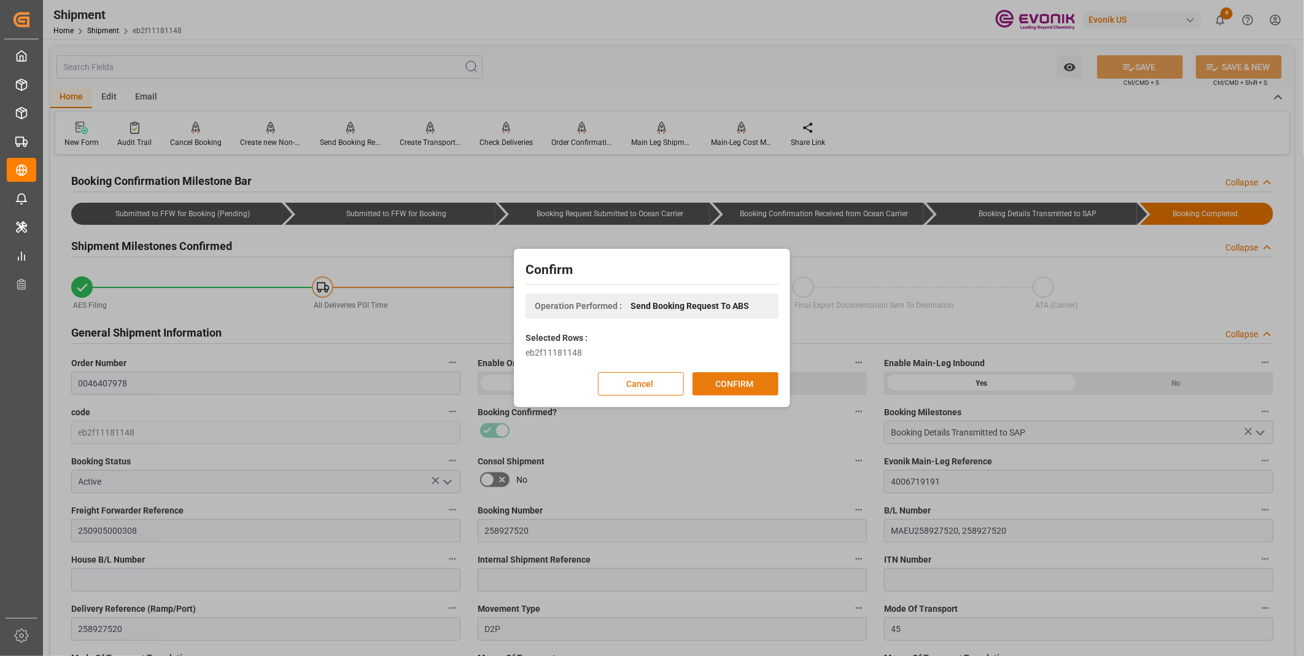
click at [735, 379] on button "CONFIRM" at bounding box center [735, 383] width 86 height 23
